Goal: Book appointment/travel/reservation

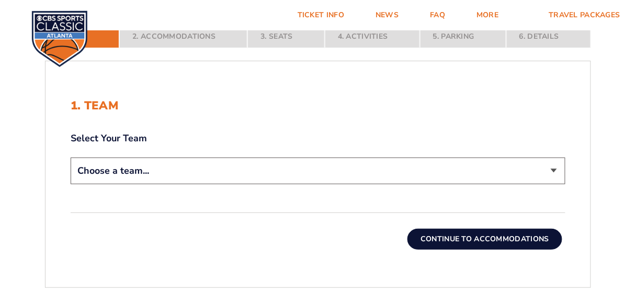
click at [551, 169] on select "Choose a team... [US_STATE] Wildcats [US_STATE] State Buckeyes [US_STATE] Tar H…" at bounding box center [318, 170] width 495 height 27
select select "12956"
click at [71, 157] on select "Choose a team... [US_STATE] Wildcats [US_STATE] State Buckeyes [US_STATE] Tar H…" at bounding box center [318, 170] width 495 height 27
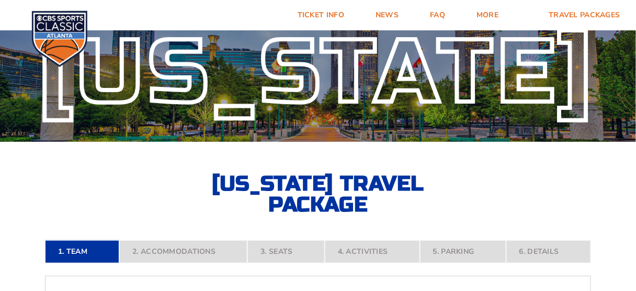
scroll to position [42, 0]
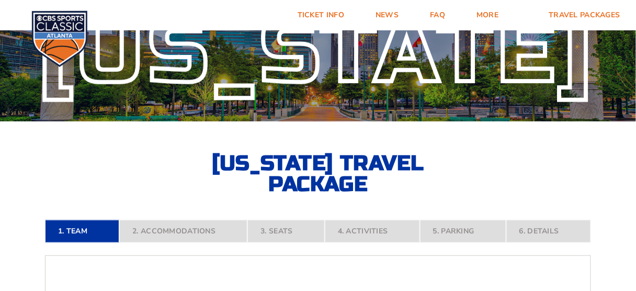
click at [164, 231] on nav "1. Team 2. Accommodations 3. Seats 4. Activities 5. Parking 6. Details" at bounding box center [318, 231] width 546 height 23
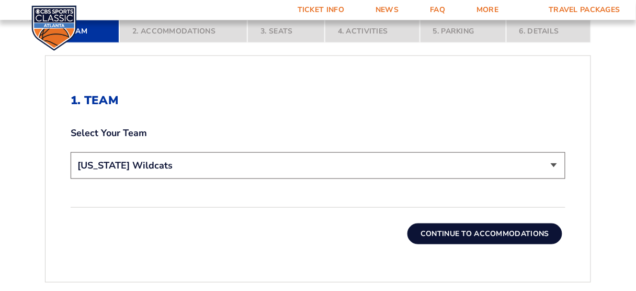
scroll to position [251, 0]
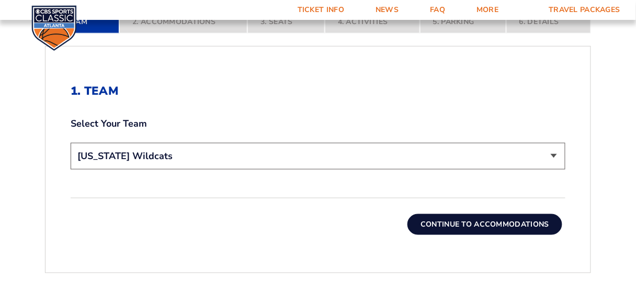
click at [469, 225] on button "Continue To Accommodations" at bounding box center [484, 224] width 155 height 21
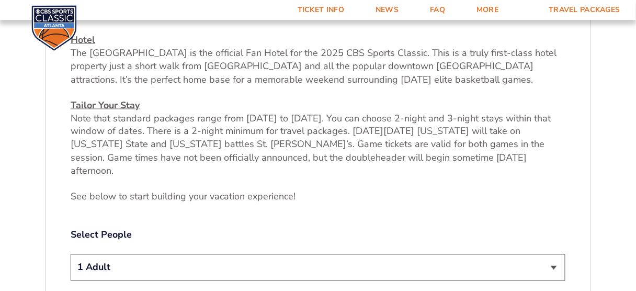
scroll to position [388, 0]
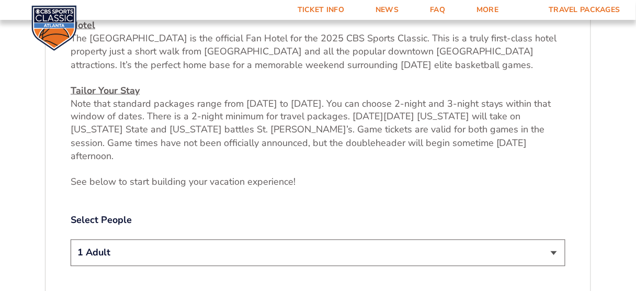
click at [552, 239] on select "1 Adult 2 Adults 3 Adults 4 Adults 2 Adults + 1 Child 2 Adults + 2 Children 2 A…" at bounding box center [318, 252] width 495 height 27
select select "2 Adults"
click at [71, 239] on select "1 Adult 2 Adults 3 Adults 4 Adults 2 Adults + 1 Child 2 Adults + 2 Children 2 A…" at bounding box center [318, 252] width 495 height 27
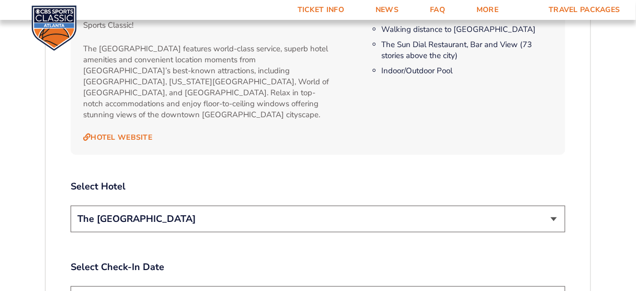
scroll to position [1099, 0]
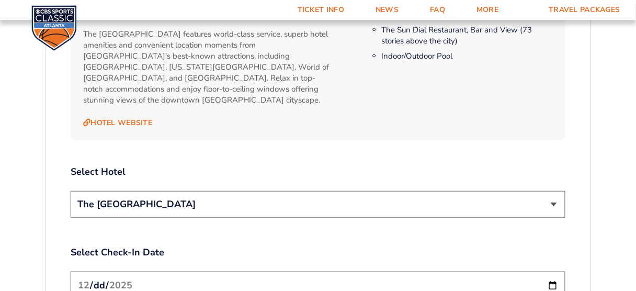
click at [553, 191] on select "The [GEOGRAPHIC_DATA]" at bounding box center [318, 204] width 495 height 27
click at [552, 271] on input "[DATE]" at bounding box center [318, 285] width 495 height 28
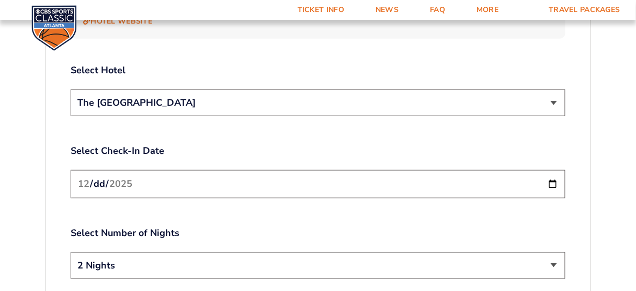
scroll to position [1225, 0]
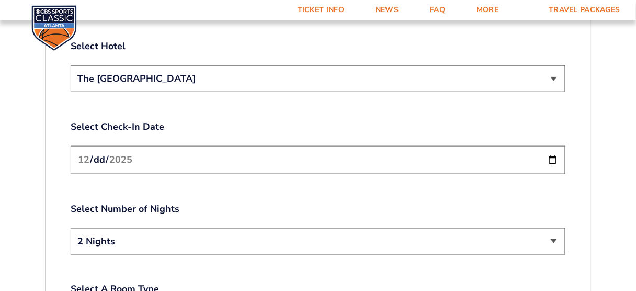
click at [556, 228] on select "2 Nights 3 Nights" at bounding box center [318, 241] width 495 height 27
click at [71, 228] on select "2 Nights 3 Nights" at bounding box center [318, 241] width 495 height 27
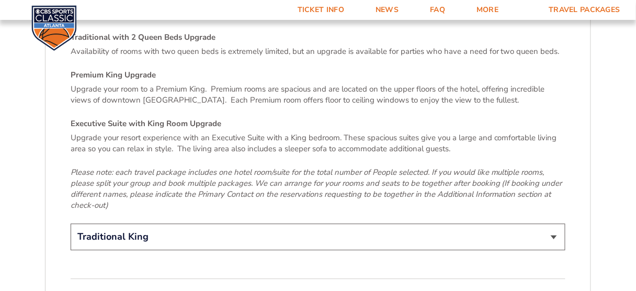
scroll to position [1559, 0]
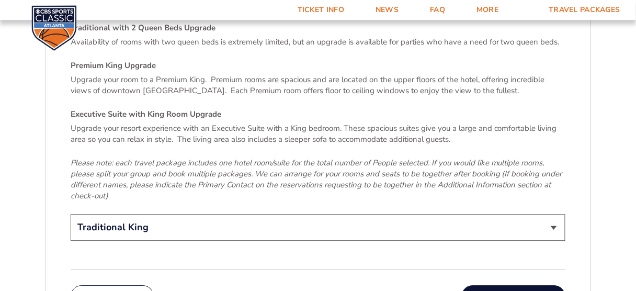
click at [553, 214] on select "Traditional King Traditional with 2 Queen Beds Upgrade (+$95 per night) Premium…" at bounding box center [318, 227] width 495 height 27
select select "Traditional with 2 Queen Beds Upgrade"
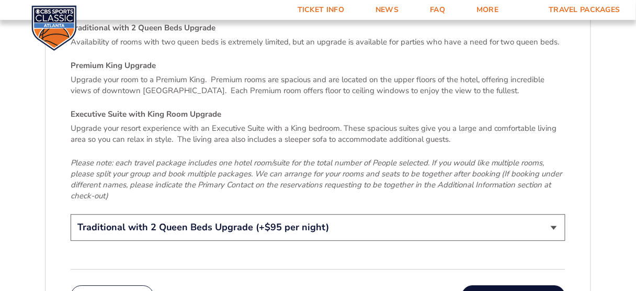
click at [71, 214] on select "Traditional King Traditional with 2 Queen Beds Upgrade (+$95 per night) Premium…" at bounding box center [318, 227] width 495 height 27
click at [504, 285] on button "Continue To Seats" at bounding box center [514, 295] width 104 height 21
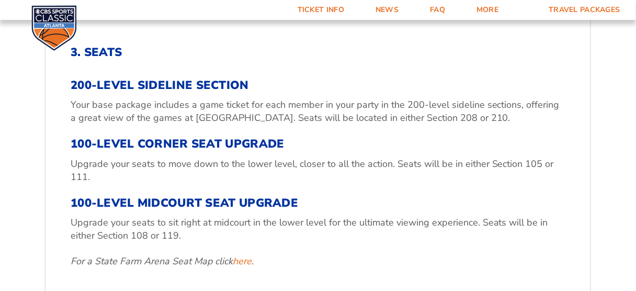
scroll to position [304, 0]
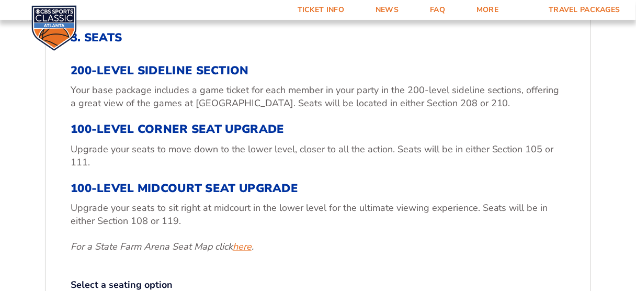
click at [252, 248] on link "here" at bounding box center [242, 247] width 19 height 13
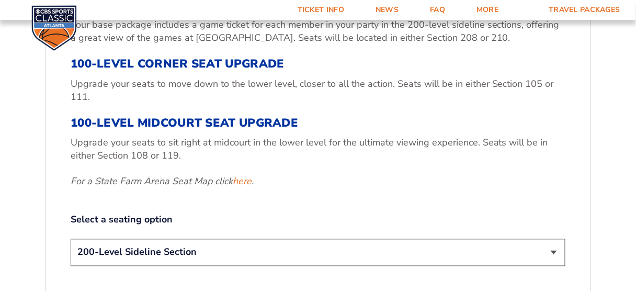
scroll to position [388, 0]
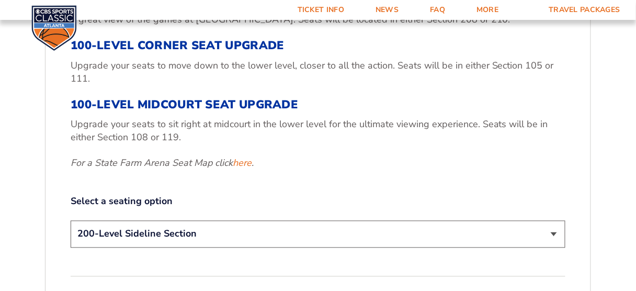
click at [555, 231] on select "200-Level Sideline Section 100-Level Corner Seat Upgrade (+$120 per person) 100…" at bounding box center [318, 234] width 495 height 27
select select "100-Level Corner Seat Upgrade"
click at [71, 221] on select "200-Level Sideline Section 100-Level Corner Seat Upgrade (+$120 per person) 100…" at bounding box center [318, 234] width 495 height 27
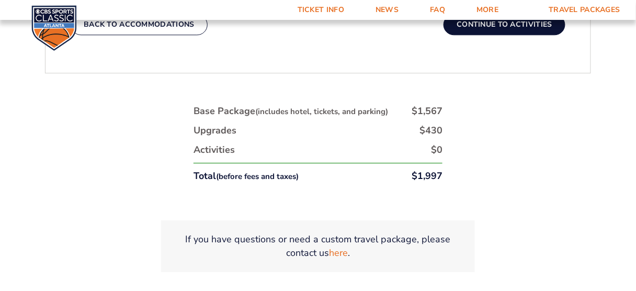
scroll to position [681, 0]
